Goal: Find specific page/section: Find specific page/section

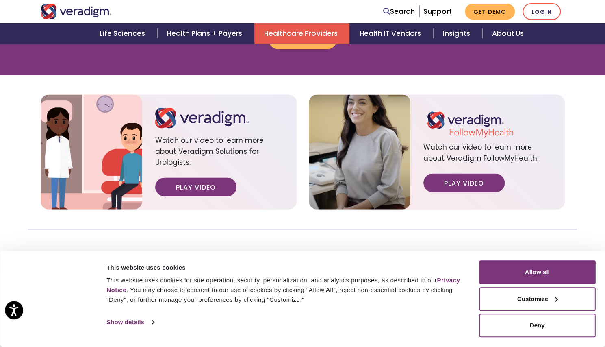
scroll to position [995, 0]
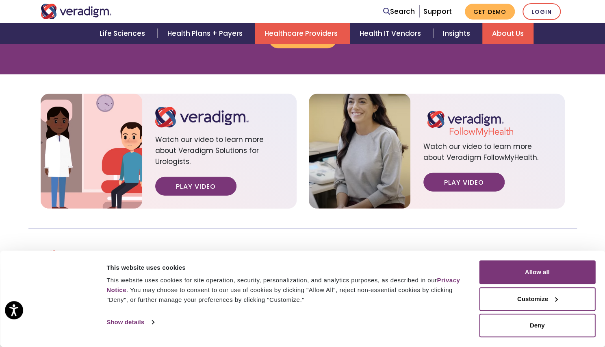
click at [499, 26] on link "About Us" at bounding box center [507, 33] width 51 height 21
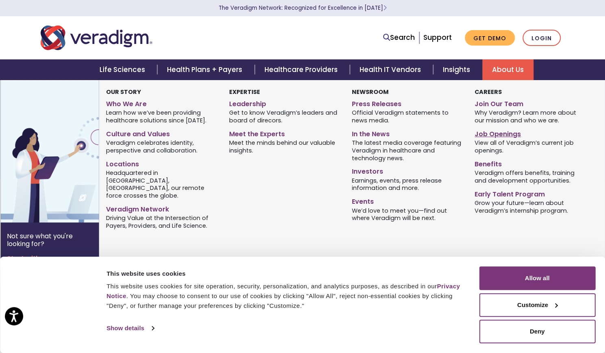
click at [482, 133] on link "Job Openings" at bounding box center [530, 133] width 111 height 12
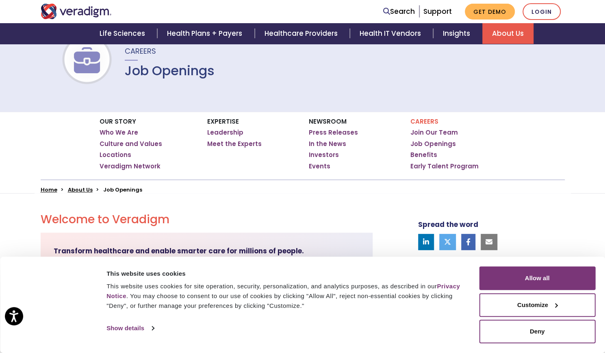
scroll to position [74, 0]
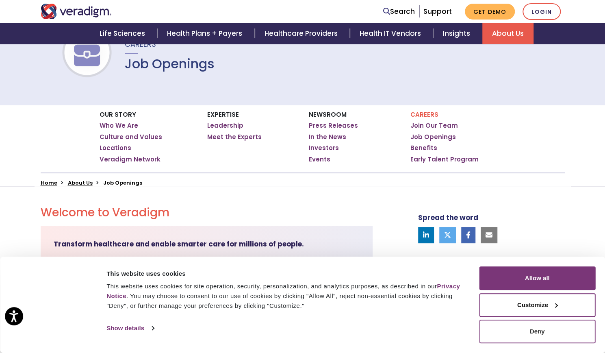
click at [524, 325] on button "Deny" at bounding box center [537, 331] width 116 height 24
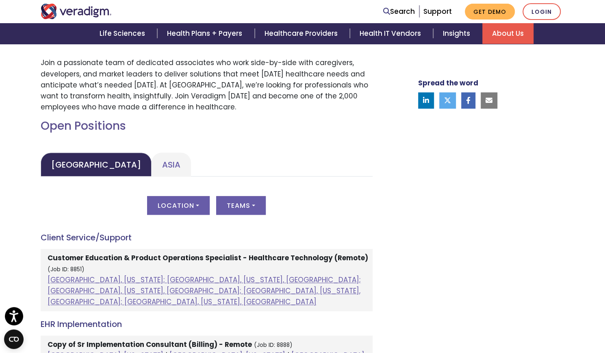
scroll to position [386, 0]
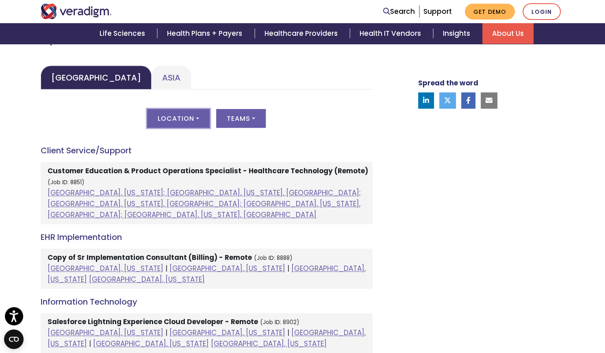
click at [169, 119] on button "Location" at bounding box center [178, 118] width 63 height 19
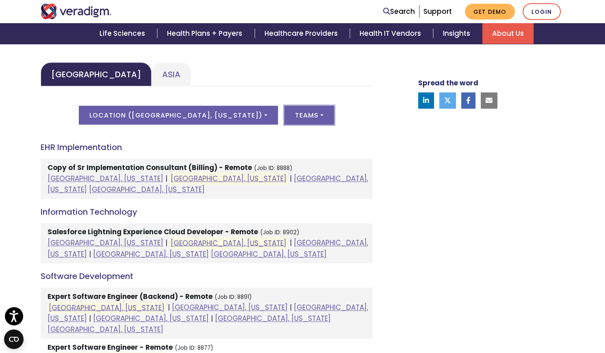
scroll to position [387, 0]
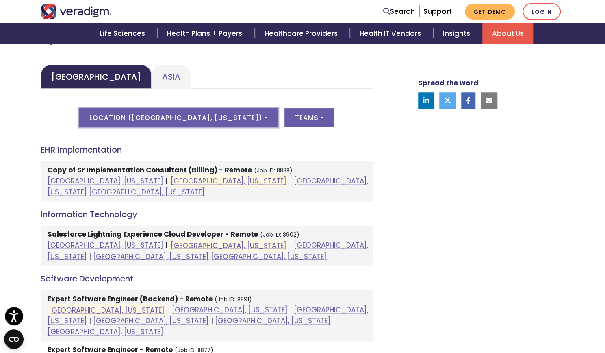
click at [217, 112] on button "Location ( Chicago, Illinois )" at bounding box center [178, 117] width 199 height 19
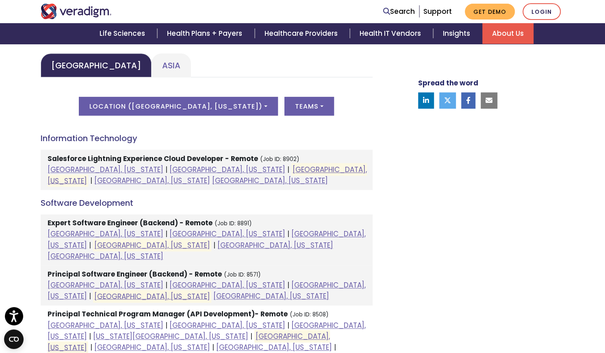
scroll to position [397, 0]
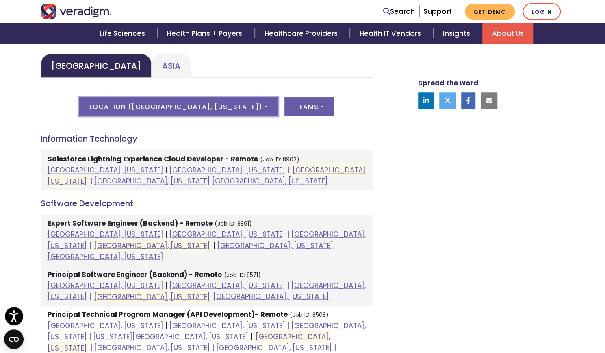
click at [239, 103] on button "Location ( Minneapolis, Minnesota )" at bounding box center [178, 106] width 199 height 19
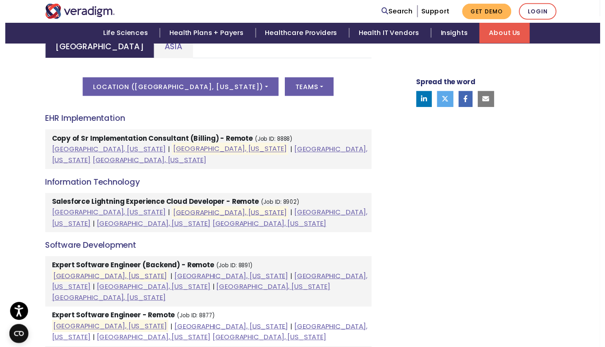
scroll to position [415, 0]
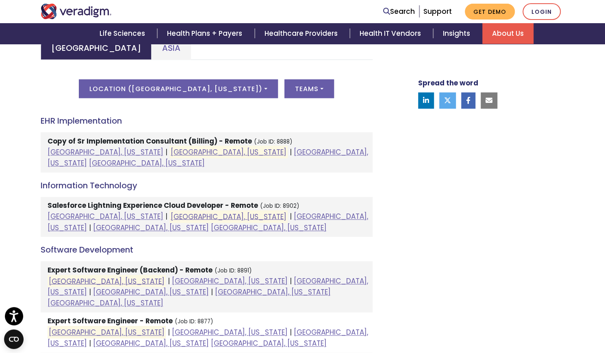
click at [230, 99] on div "Location ( Chicago, Illinois ) All Albuquerque, New Mexico; Dallas, Texas, Unit…" at bounding box center [207, 93] width 332 height 28
click at [239, 83] on button "Location ( Chicago, Illinois )" at bounding box center [178, 88] width 199 height 19
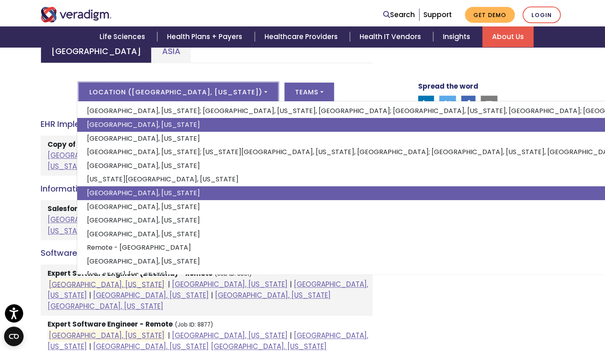
scroll to position [69, 0]
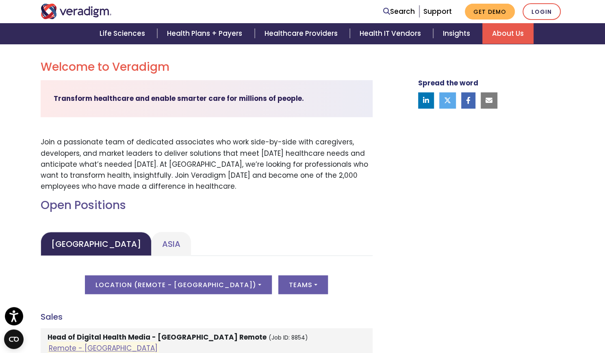
scroll to position [0, 0]
